Goal: Check status: Check status

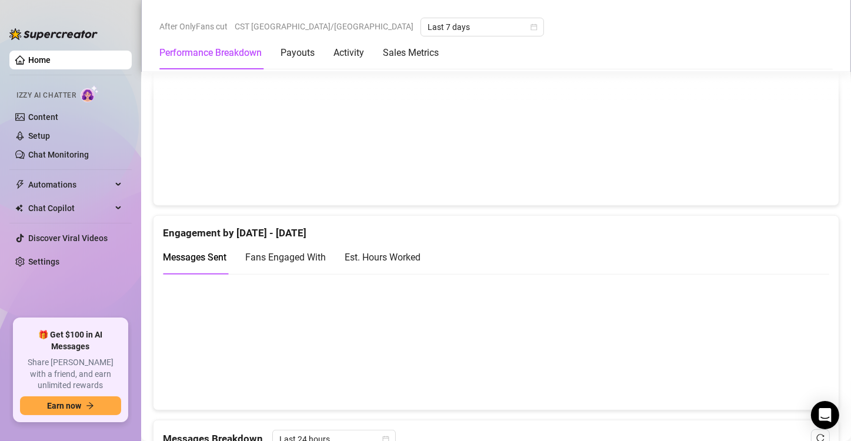
scroll to position [677, 0]
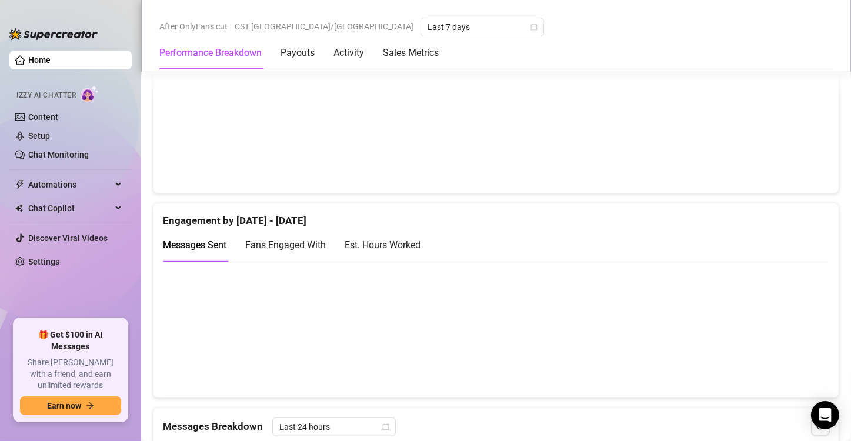
click at [416, 242] on div "Est. Hours Worked" at bounding box center [383, 245] width 76 height 15
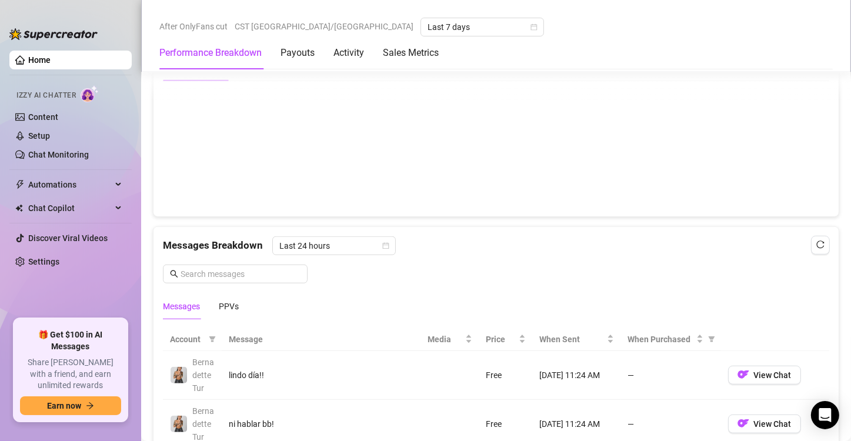
scroll to position [736, 0]
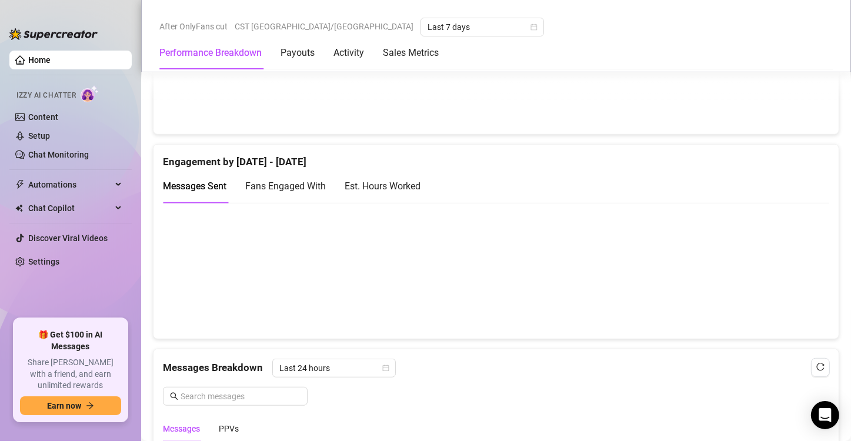
click at [385, 183] on div "Est. Hours Worked" at bounding box center [383, 186] width 76 height 15
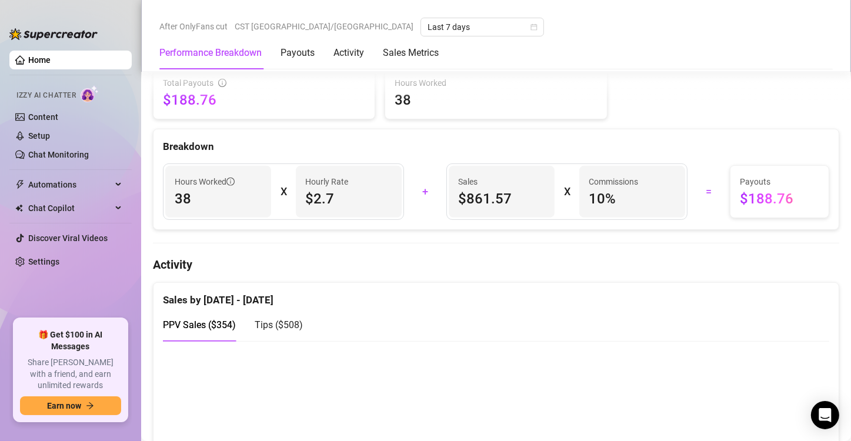
scroll to position [0, 0]
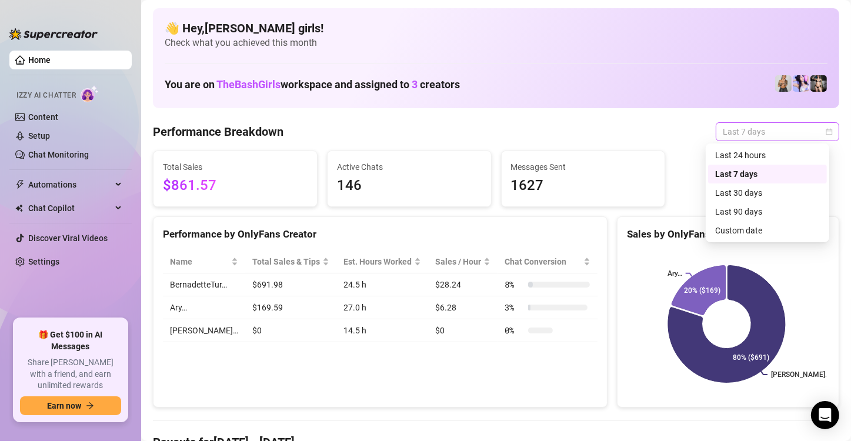
click at [740, 126] on span "Last 7 days" at bounding box center [777, 132] width 109 height 18
click at [725, 235] on div "Custom date" at bounding box center [767, 230] width 105 height 13
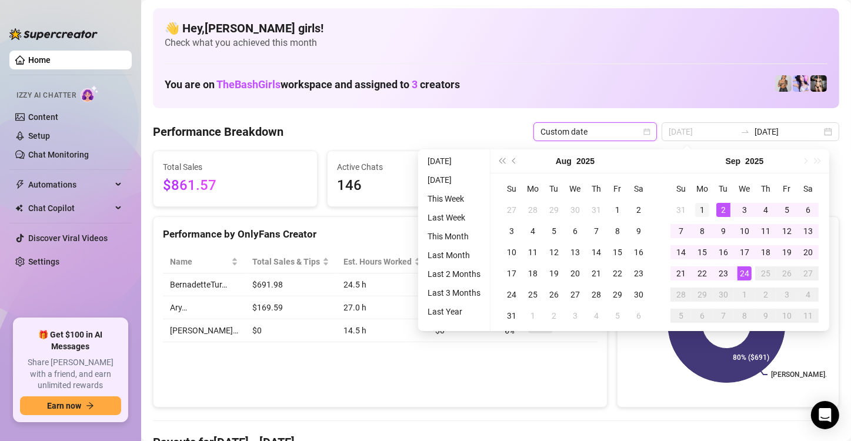
type input "[DATE]"
click at [701, 210] on div "1" at bounding box center [702, 210] width 14 height 14
click at [745, 272] on div "24" at bounding box center [744, 273] width 14 height 14
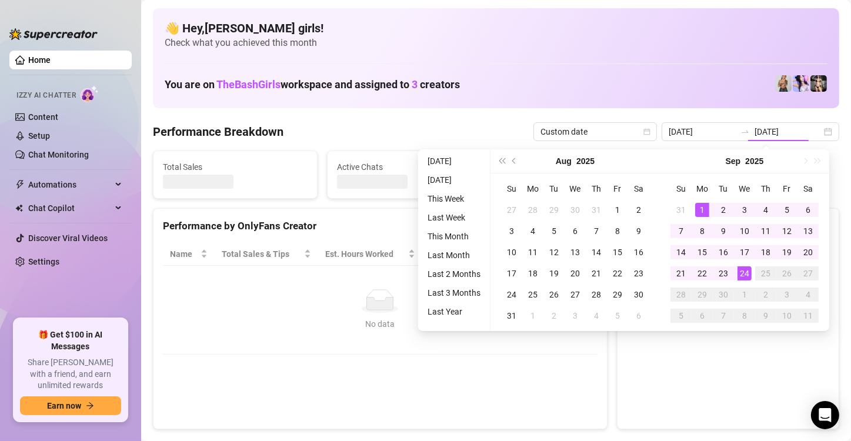
type input "[DATE]"
